Goal: Check status: Check status

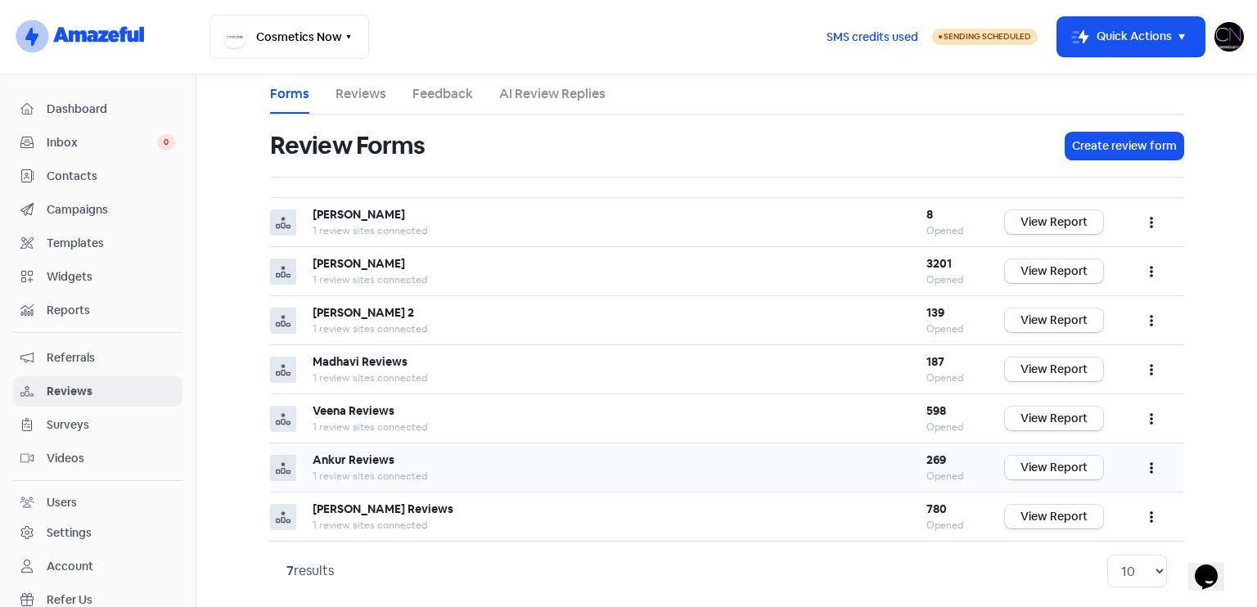
click at [1067, 456] on link "View Report" at bounding box center [1054, 468] width 98 height 24
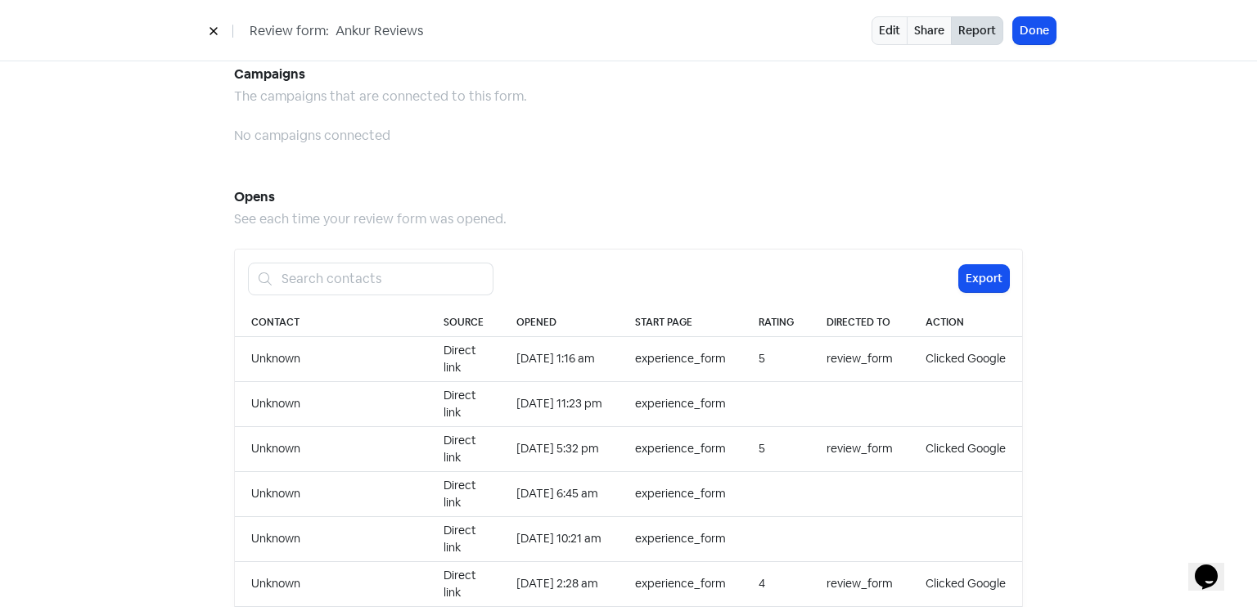
scroll to position [1433, 0]
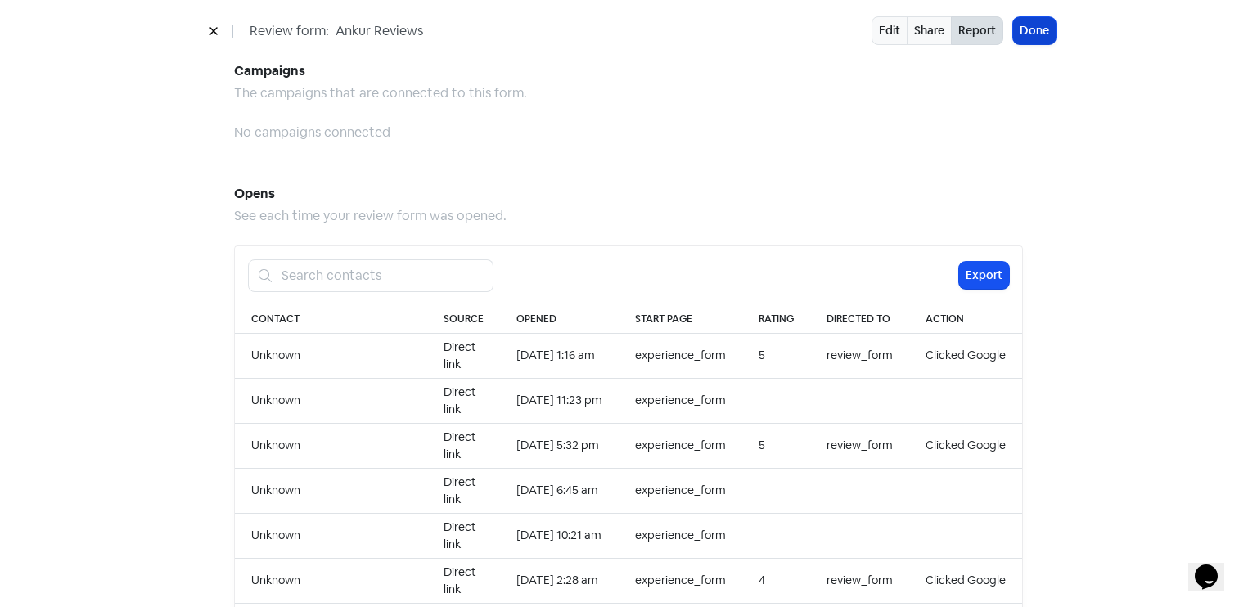
click at [1039, 32] on button "Done" at bounding box center [1034, 30] width 43 height 27
